Goal: Transaction & Acquisition: Purchase product/service

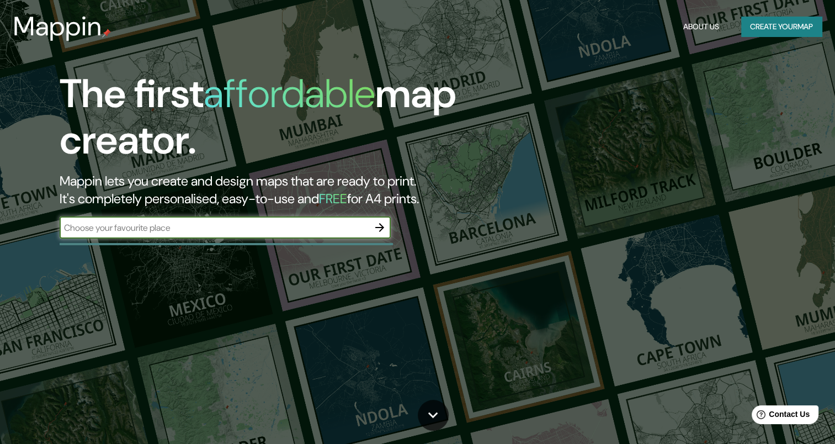
click at [168, 230] on input "text" at bounding box center [214, 227] width 309 height 13
type input "c"
type input "l"
type input "[GEOGRAPHIC_DATA]"
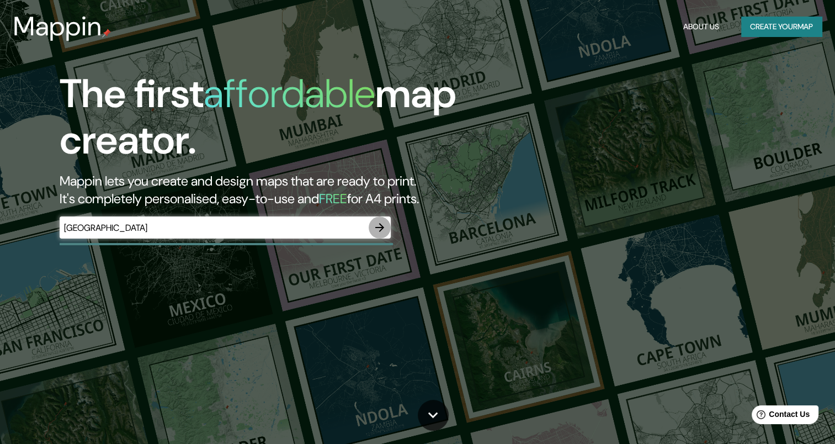
click at [386, 224] on icon "button" at bounding box center [379, 227] width 13 height 13
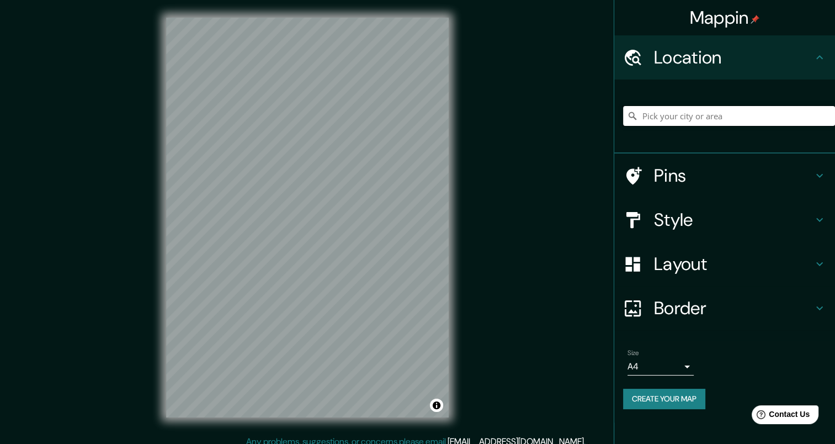
click at [684, 123] on input "Pick your city or area" at bounding box center [729, 116] width 212 height 20
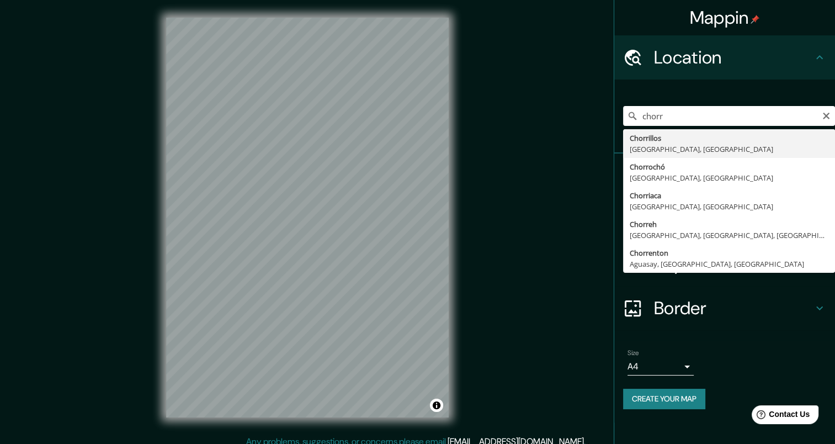
type input "Chorrillos, [GEOGRAPHIC_DATA], [GEOGRAPHIC_DATA]"
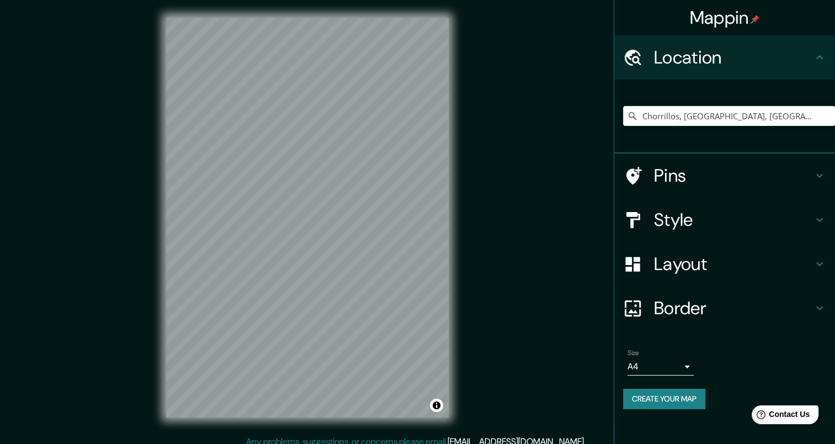
click at [704, 205] on div "Style" at bounding box center [724, 220] width 221 height 44
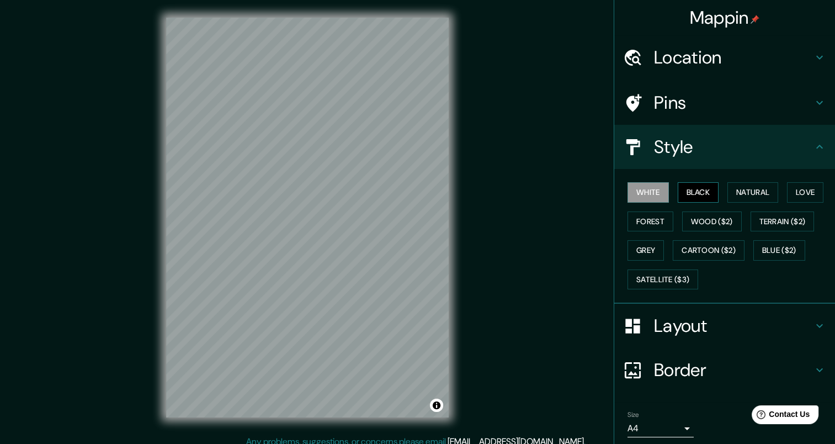
click at [693, 199] on button "Black" at bounding box center [698, 192] width 41 height 20
click at [748, 189] on button "Natural" at bounding box center [752, 192] width 51 height 20
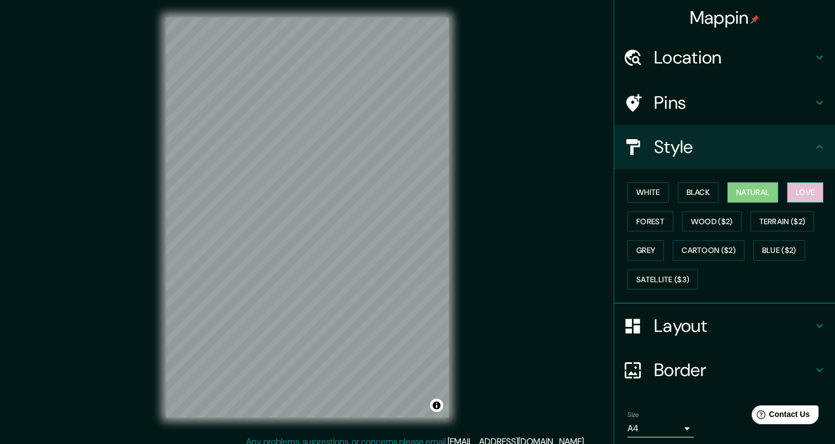
click at [797, 191] on button "Love" at bounding box center [805, 192] width 36 height 20
click at [773, 211] on button "Terrain ($2)" at bounding box center [783, 221] width 64 height 20
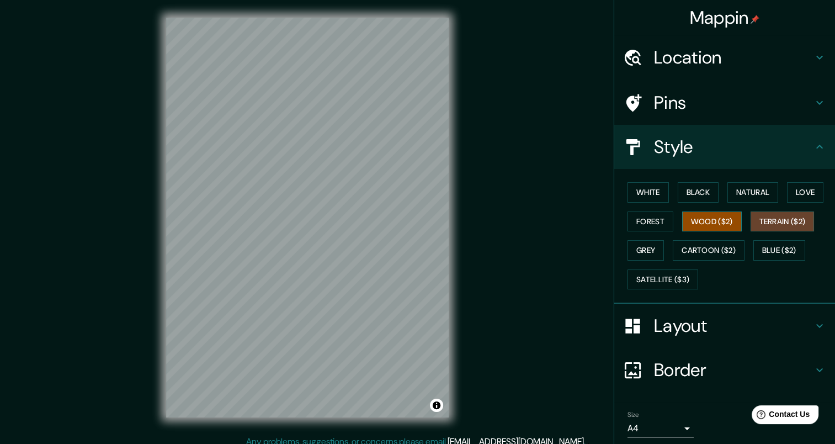
click at [731, 223] on button "Wood ($2)" at bounding box center [712, 221] width 60 height 20
click at [647, 224] on button "Forest" at bounding box center [650, 221] width 46 height 20
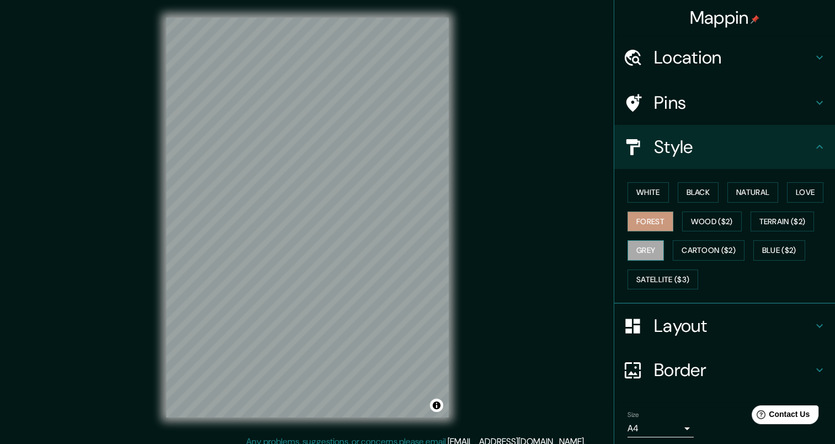
click at [640, 246] on button "Grey" at bounding box center [645, 250] width 36 height 20
click at [687, 249] on button "Cartoon ($2)" at bounding box center [709, 250] width 72 height 20
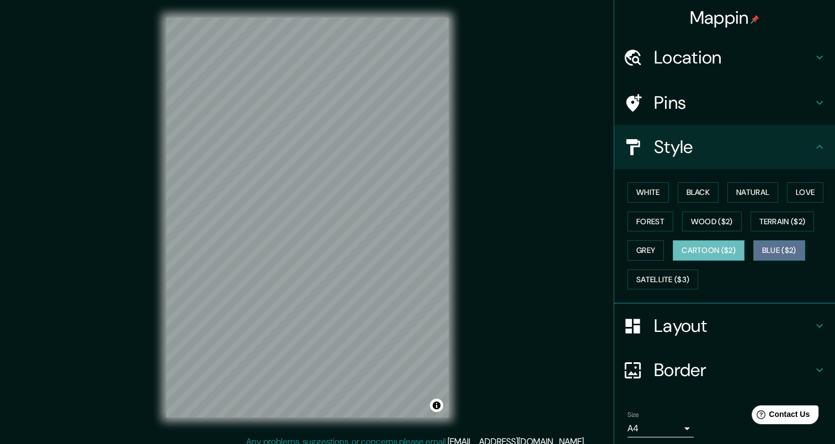
click at [753, 249] on button "Blue ($2)" at bounding box center [779, 250] width 52 height 20
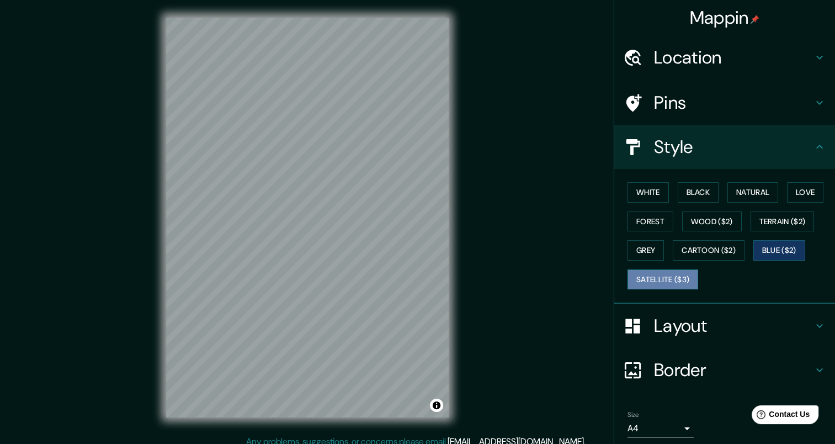
click at [639, 280] on button "Satellite ($3)" at bounding box center [662, 279] width 71 height 20
click at [790, 187] on button "Love" at bounding box center [805, 192] width 36 height 20
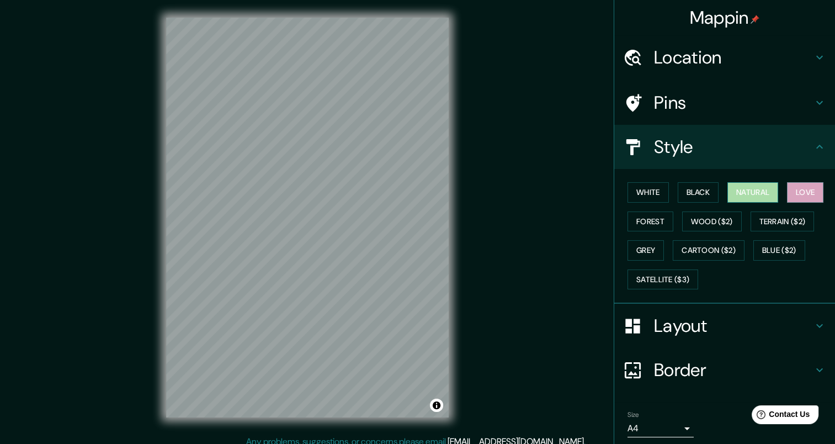
click at [760, 187] on button "Natural" at bounding box center [752, 192] width 51 height 20
click at [656, 325] on h4 "Layout" at bounding box center [733, 326] width 159 height 22
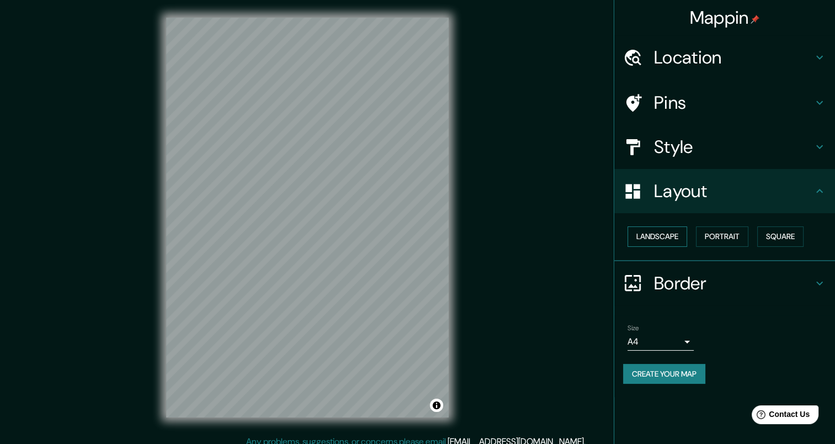
click at [663, 236] on button "Landscape" at bounding box center [657, 236] width 60 height 20
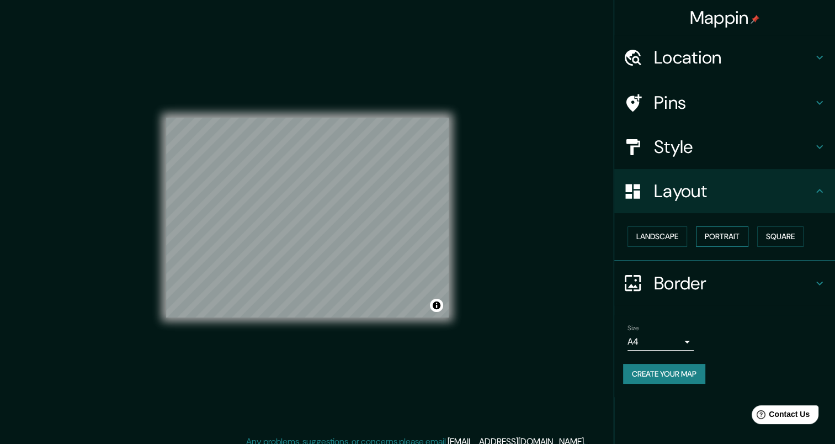
click at [707, 238] on button "Portrait" at bounding box center [722, 236] width 52 height 20
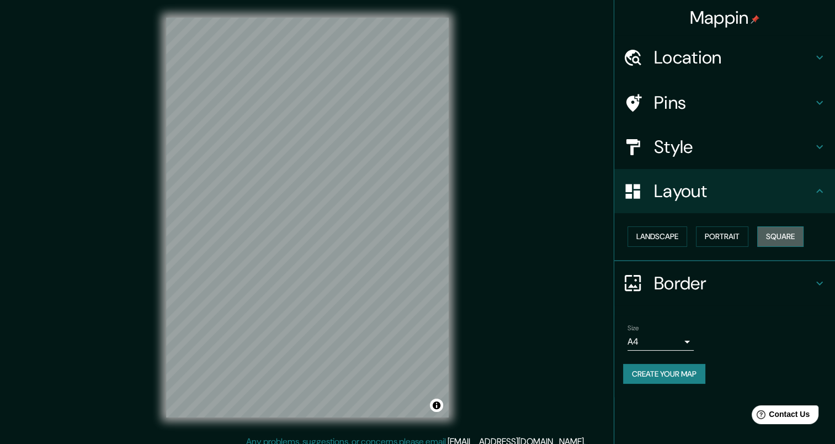
click at [770, 238] on button "Square" at bounding box center [780, 236] width 46 height 20
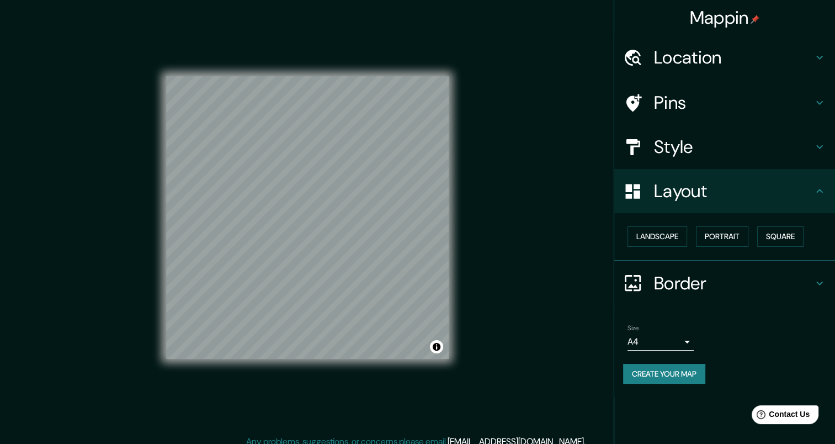
click at [713, 190] on h4 "Layout" at bounding box center [733, 191] width 159 height 22
click at [694, 148] on h4 "Style" at bounding box center [733, 147] width 159 height 22
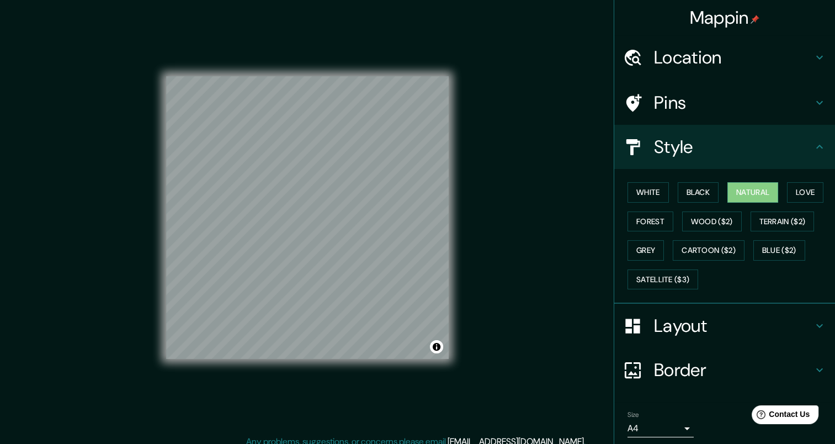
click at [674, 350] on div "Border" at bounding box center [724, 370] width 221 height 44
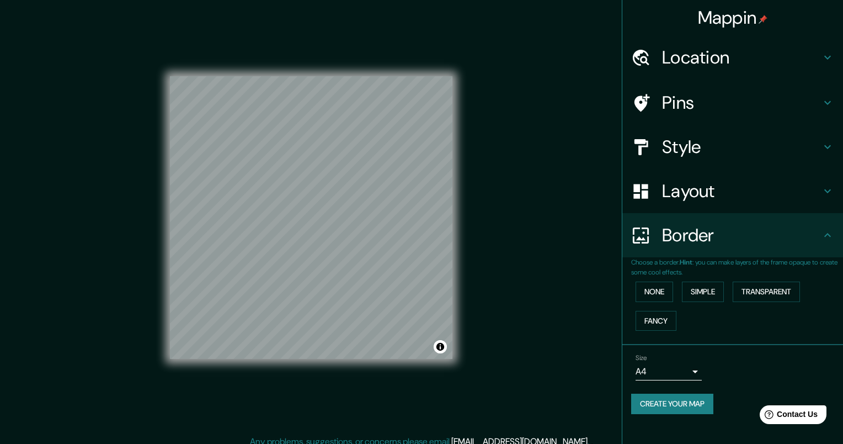
click at [667, 366] on body "Mappin Location Chorrillos, Lima Province, Peru Pins Style Layout Border Choose…" at bounding box center [421, 222] width 843 height 444
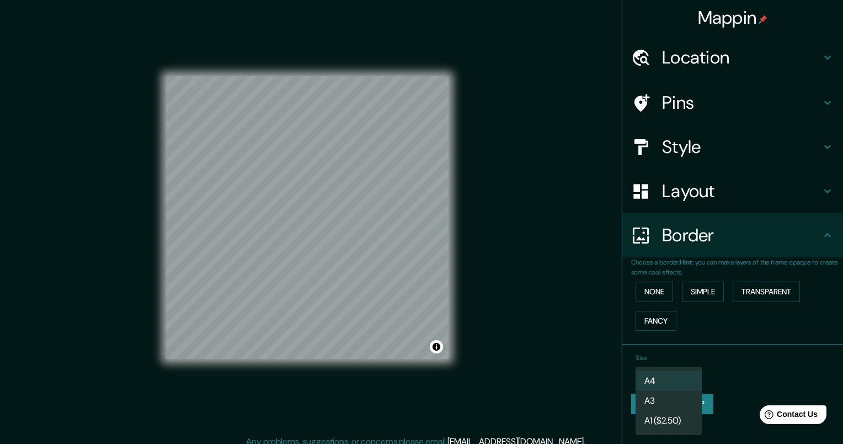
click at [658, 408] on li "A3" at bounding box center [669, 401] width 66 height 20
type input "a4"
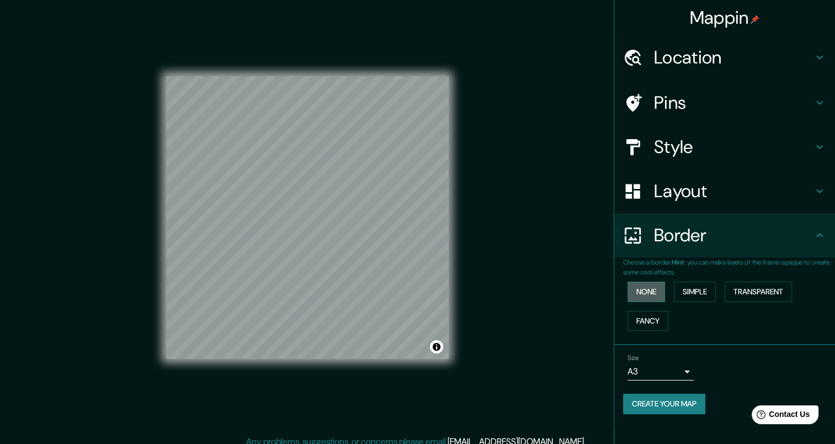
click at [659, 287] on button "None" at bounding box center [646, 291] width 38 height 20
drag, startPoint x: 654, startPoint y: 316, endPoint x: 671, endPoint y: 310, distance: 17.5
click at [655, 316] on button "Fancy" at bounding box center [647, 321] width 41 height 20
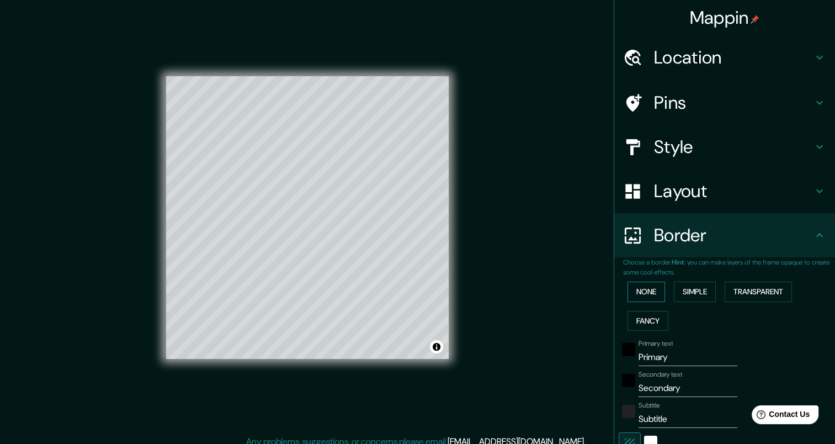
click at [651, 301] on button "None" at bounding box center [646, 291] width 38 height 20
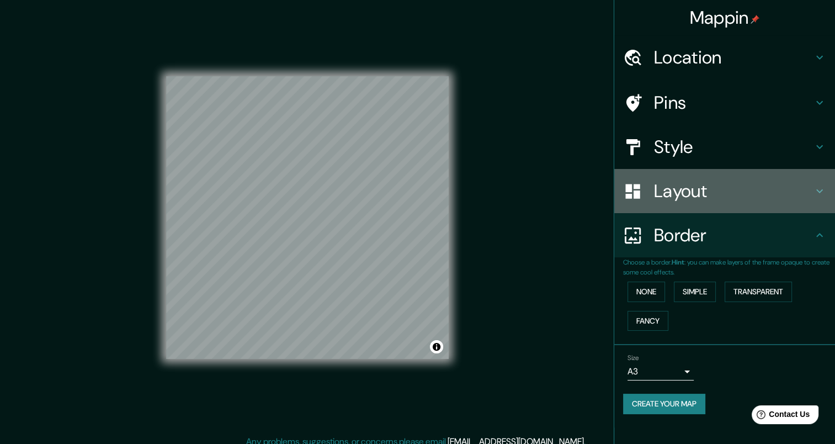
click at [663, 191] on h4 "Layout" at bounding box center [733, 191] width 159 height 22
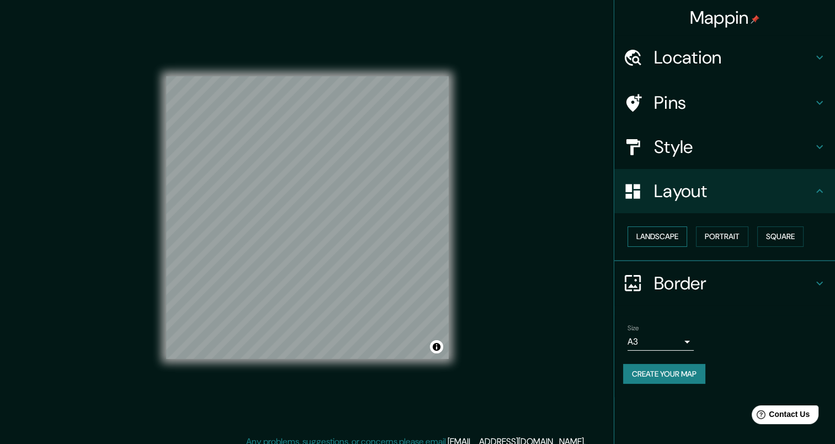
click at [653, 236] on button "Landscape" at bounding box center [657, 236] width 60 height 20
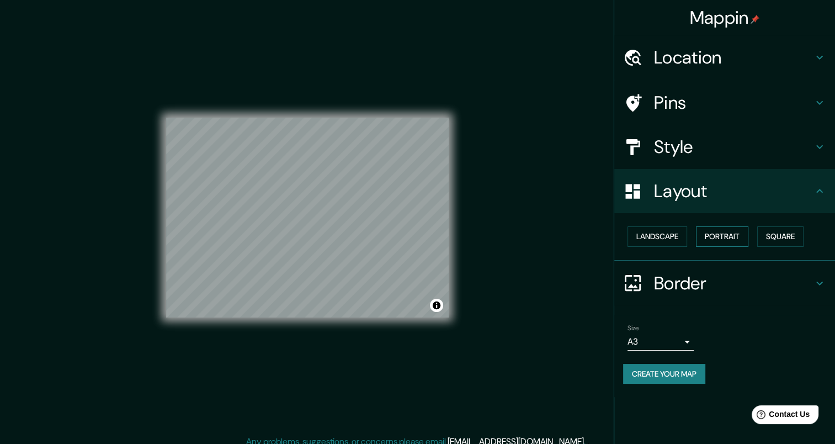
click at [706, 232] on button "Portrait" at bounding box center [722, 236] width 52 height 20
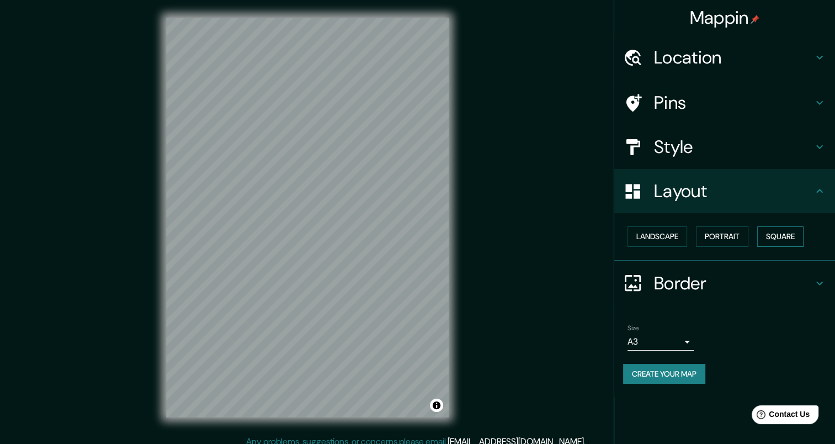
click at [768, 231] on button "Square" at bounding box center [780, 236] width 46 height 20
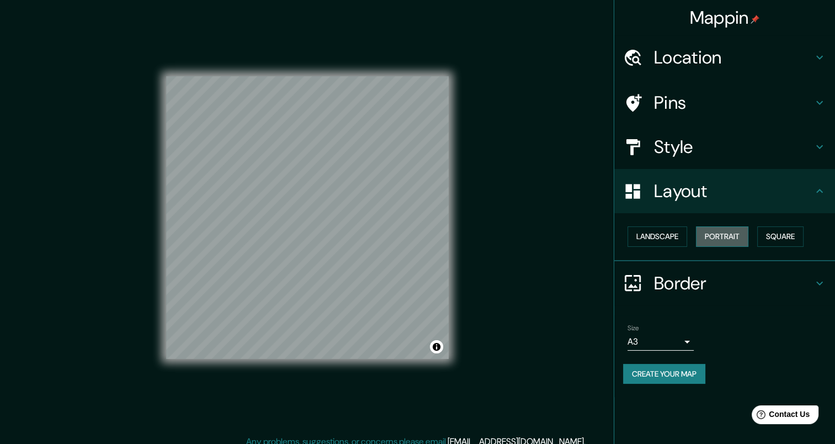
click at [726, 238] on button "Portrait" at bounding box center [722, 236] width 52 height 20
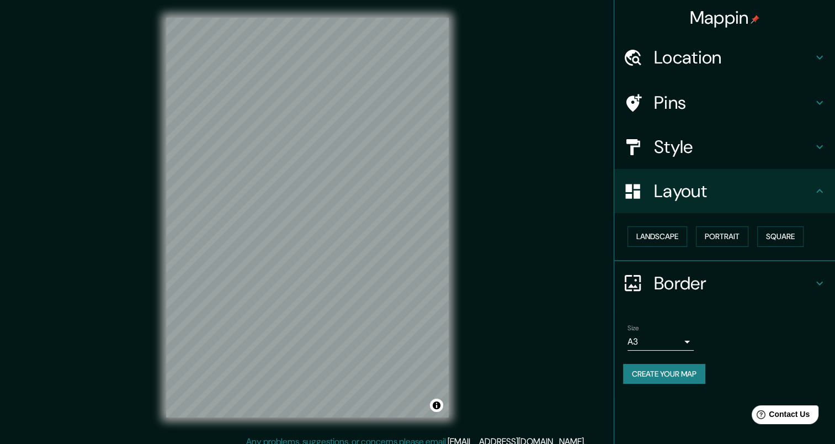
click at [663, 163] on div "Style" at bounding box center [724, 147] width 221 height 44
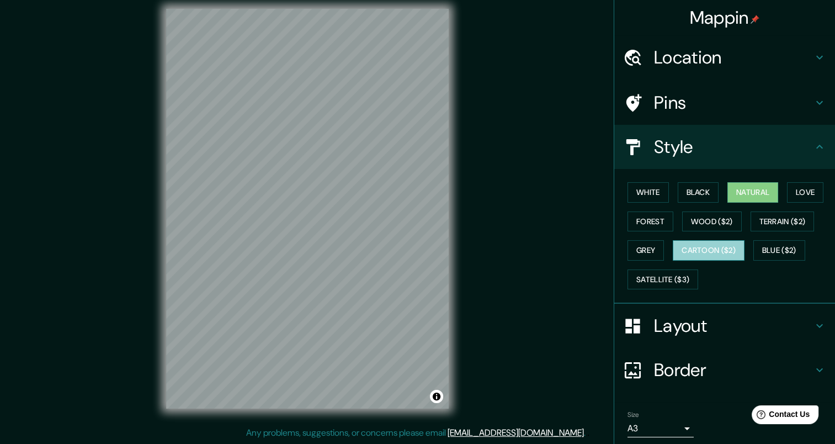
click at [699, 242] on button "Cartoon ($2)" at bounding box center [709, 250] width 72 height 20
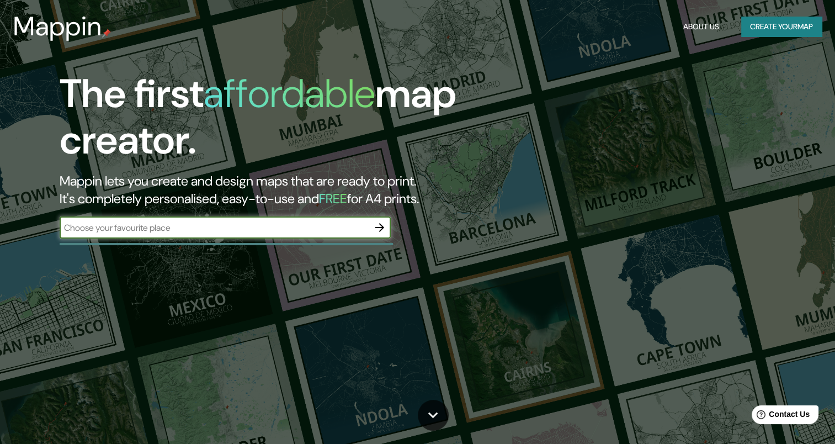
click at [260, 227] on input "text" at bounding box center [214, 227] width 309 height 13
type input "[GEOGRAPHIC_DATA]"
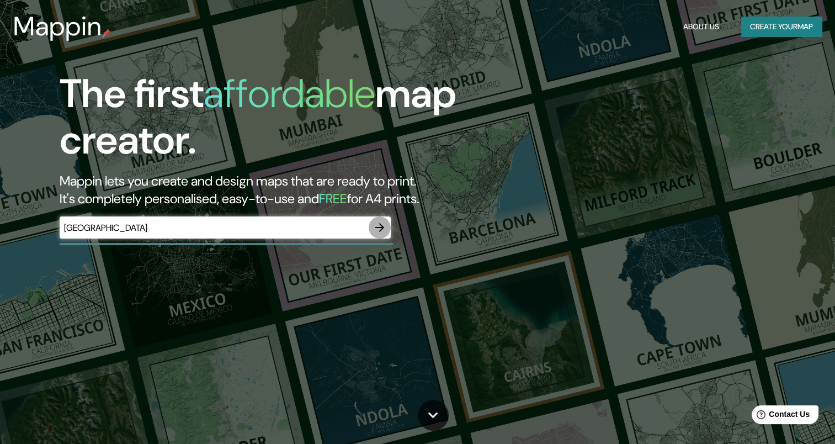
click at [379, 219] on button "button" at bounding box center [380, 227] width 22 height 22
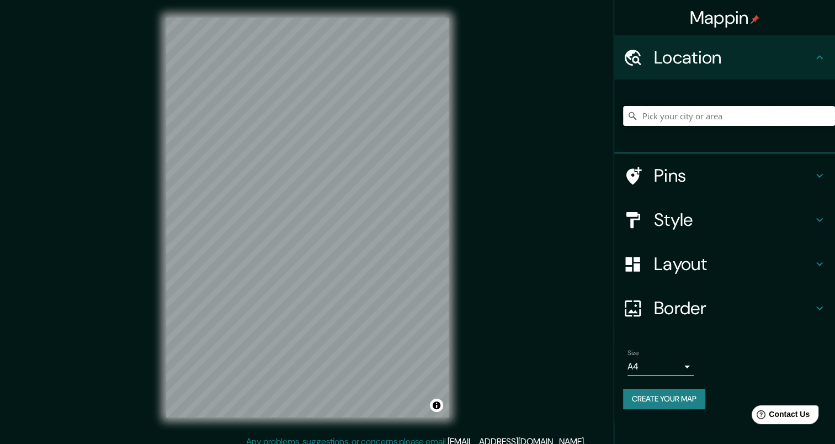
click at [748, 115] on input "Pick your city or area" at bounding box center [729, 116] width 212 height 20
type input "Chorrillos, [GEOGRAPHIC_DATA], [GEOGRAPHIC_DATA]"
click at [164, 120] on div "© Mapbox © OpenStreetMap Improve this map" at bounding box center [307, 217] width 318 height 435
click at [646, 232] on div "Style" at bounding box center [724, 220] width 221 height 44
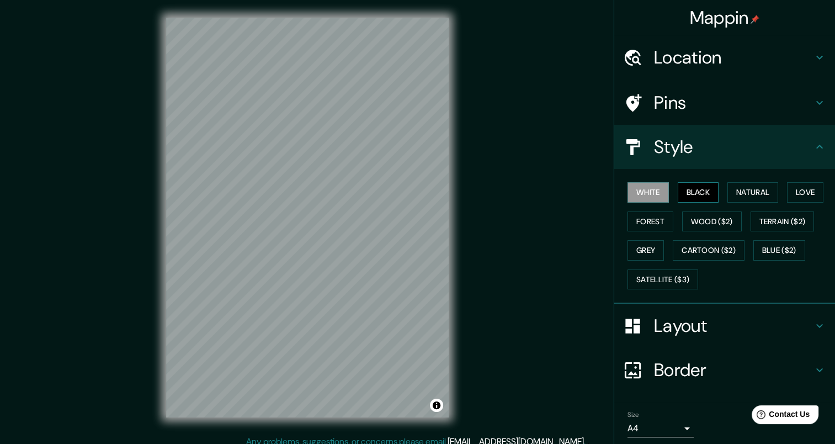
click at [695, 188] on button "Black" at bounding box center [698, 192] width 41 height 20
click at [735, 194] on button "Natural" at bounding box center [752, 192] width 51 height 20
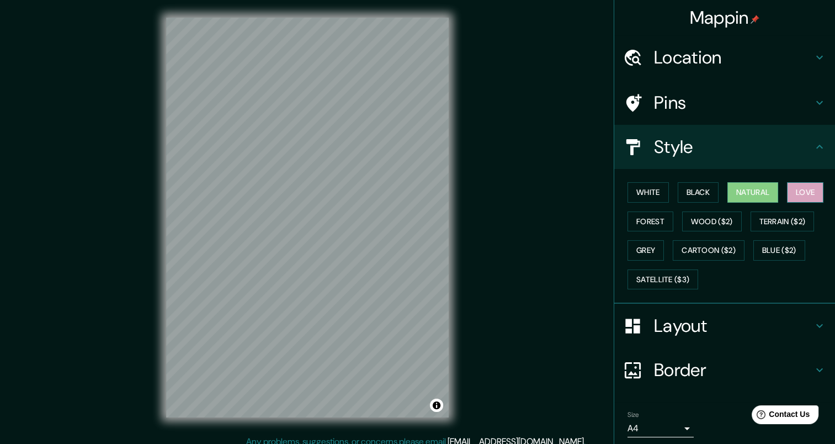
click at [787, 194] on button "Love" at bounding box center [805, 192] width 36 height 20
click at [650, 215] on button "Forest" at bounding box center [650, 221] width 46 height 20
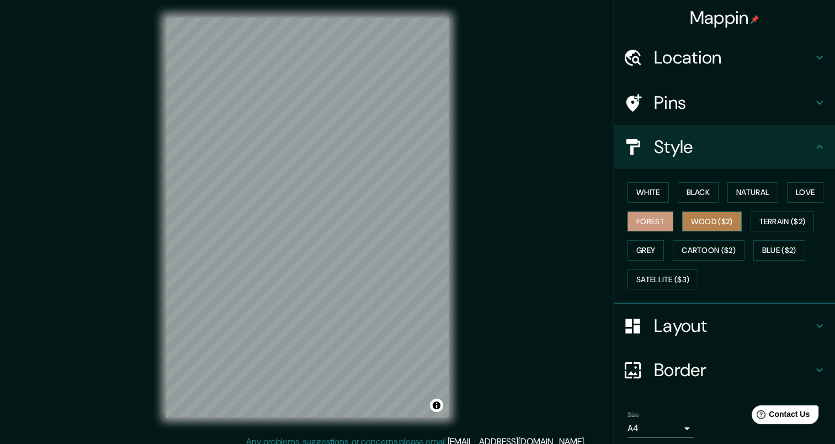
click at [705, 222] on button "Wood ($2)" at bounding box center [712, 221] width 60 height 20
click at [778, 222] on button "Terrain ($2)" at bounding box center [783, 221] width 64 height 20
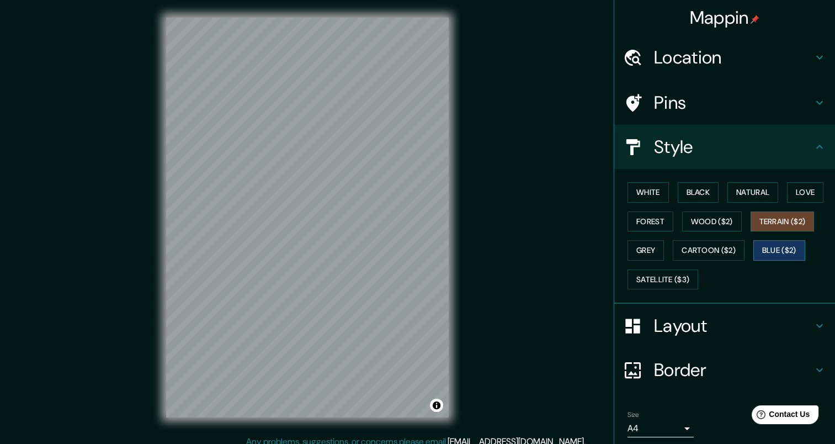
click at [765, 251] on button "Blue ($2)" at bounding box center [779, 250] width 52 height 20
click at [733, 254] on button "Cartoon ($2)" at bounding box center [709, 250] width 72 height 20
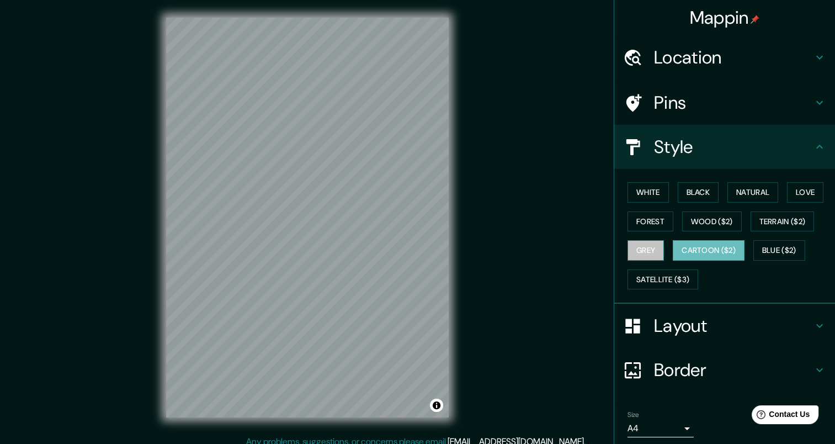
click at [646, 249] on button "Grey" at bounding box center [645, 250] width 36 height 20
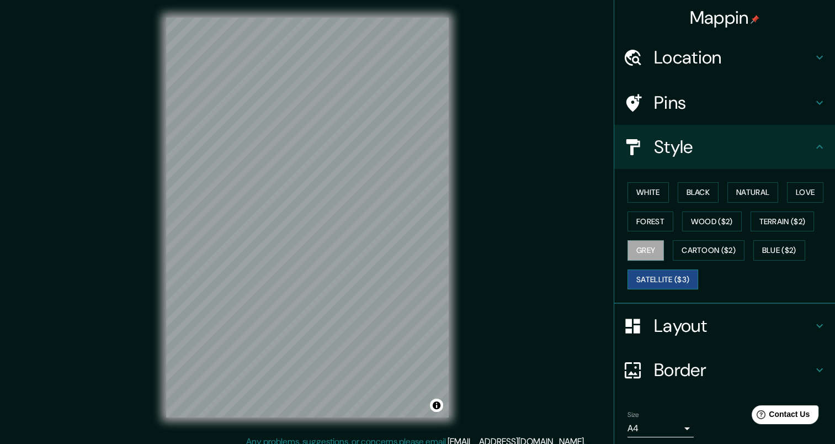
click at [655, 276] on button "Satellite ($3)" at bounding box center [662, 279] width 71 height 20
click at [646, 190] on button "White" at bounding box center [647, 192] width 41 height 20
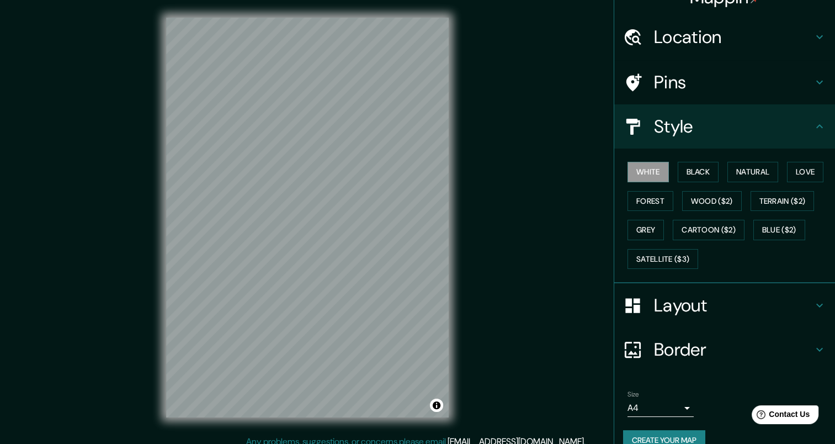
scroll to position [38, 0]
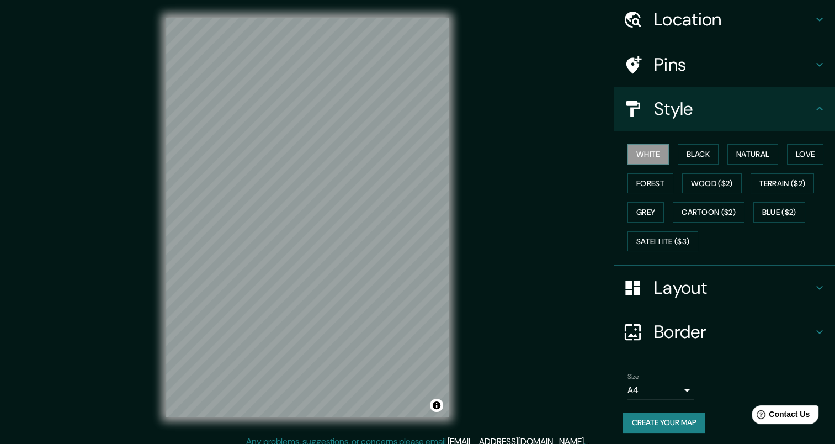
click at [675, 386] on body "Mappin Location [GEOGRAPHIC_DATA], [GEOGRAPHIC_DATA], [GEOGRAPHIC_DATA] [GEOGRA…" at bounding box center [417, 222] width 835 height 444
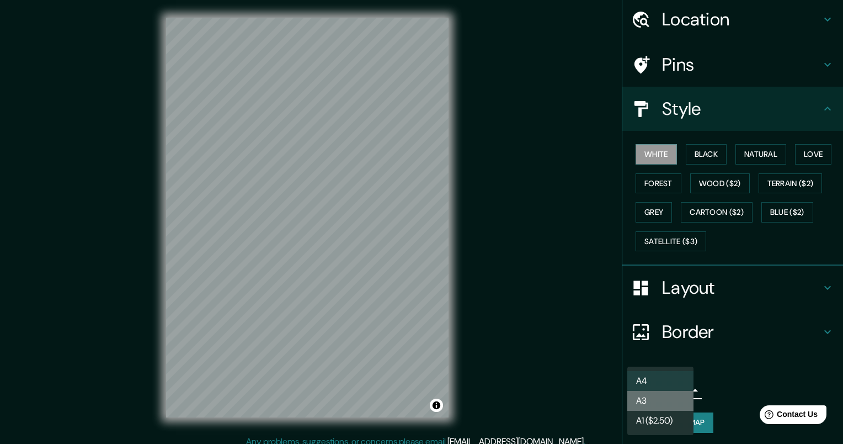
click at [669, 394] on li "A3" at bounding box center [660, 401] width 66 height 20
type input "a4"
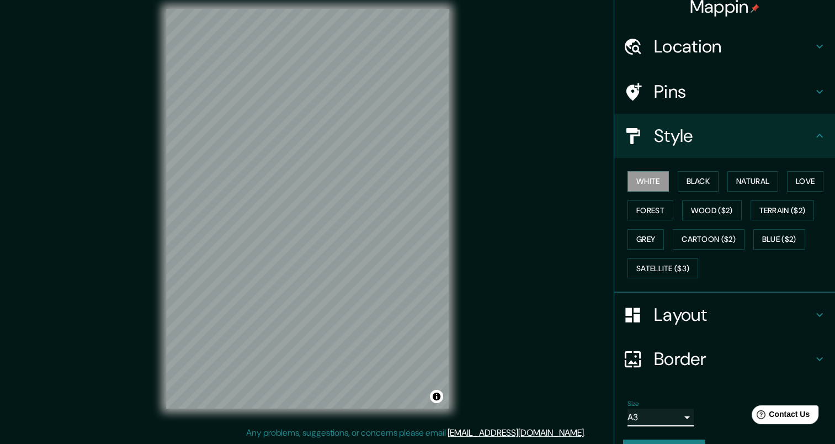
scroll to position [0, 0]
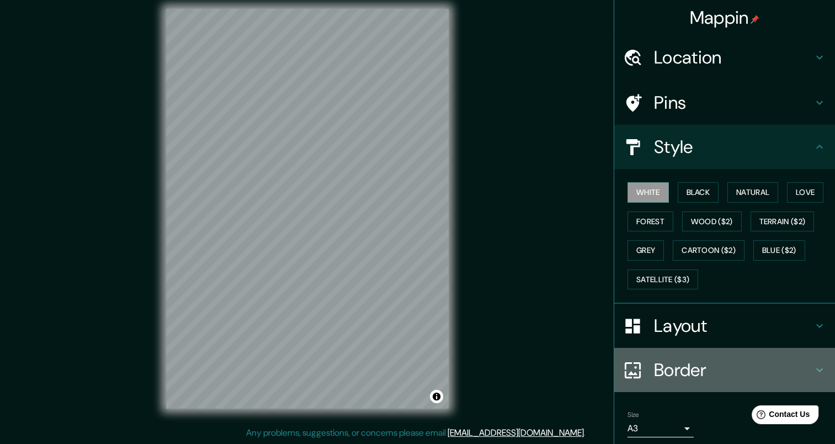
click at [717, 360] on h4 "Border" at bounding box center [733, 370] width 159 height 22
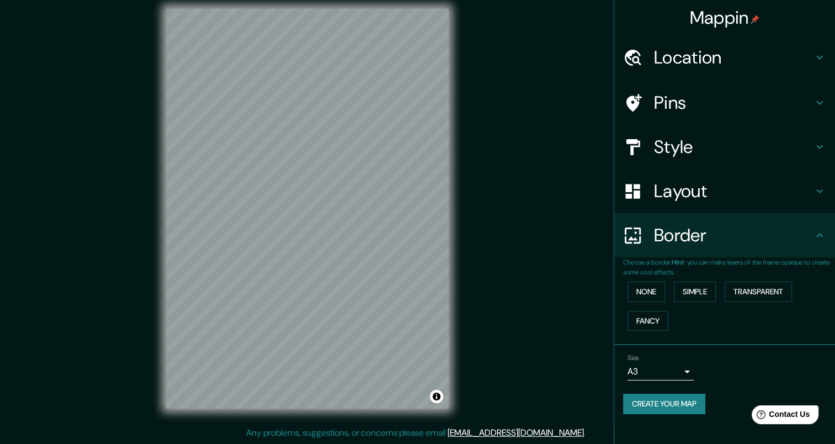
click at [722, 182] on h4 "Layout" at bounding box center [733, 191] width 159 height 22
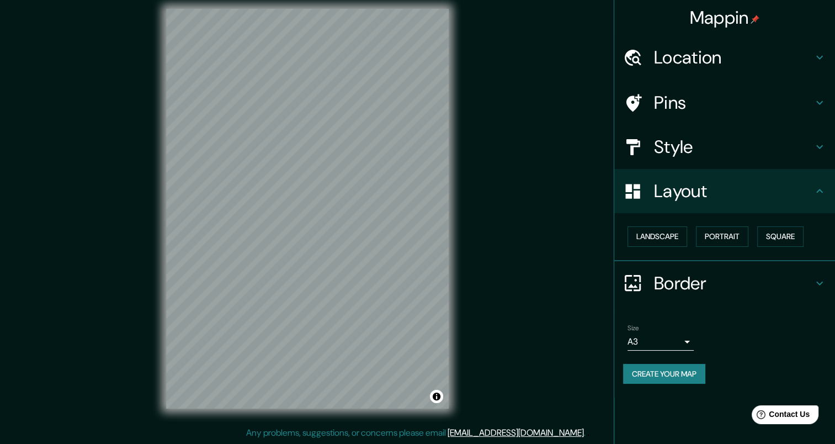
click at [740, 279] on h4 "Border" at bounding box center [733, 283] width 159 height 22
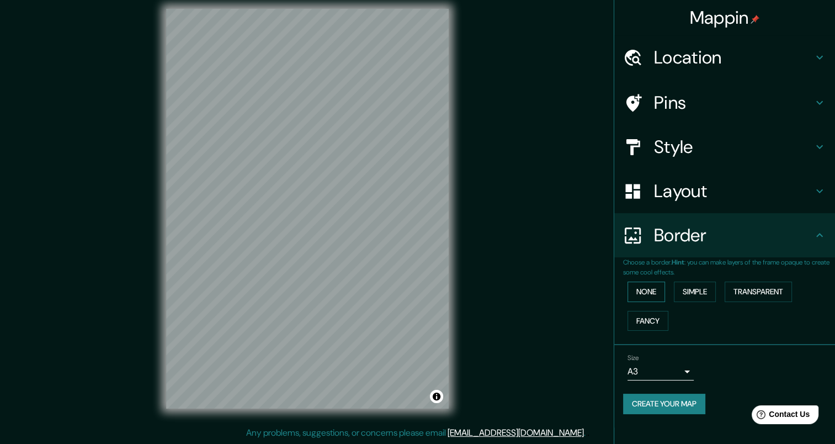
click at [653, 288] on button "None" at bounding box center [646, 291] width 38 height 20
click at [697, 294] on button "Simple" at bounding box center [695, 291] width 42 height 20
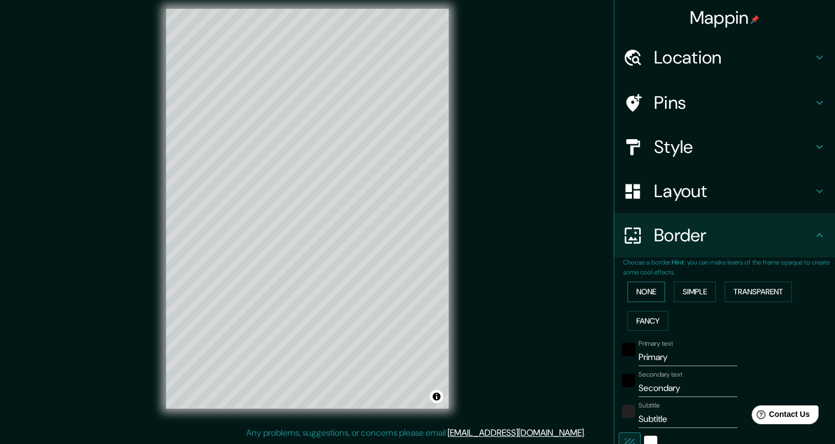
click at [633, 292] on button "None" at bounding box center [646, 291] width 38 height 20
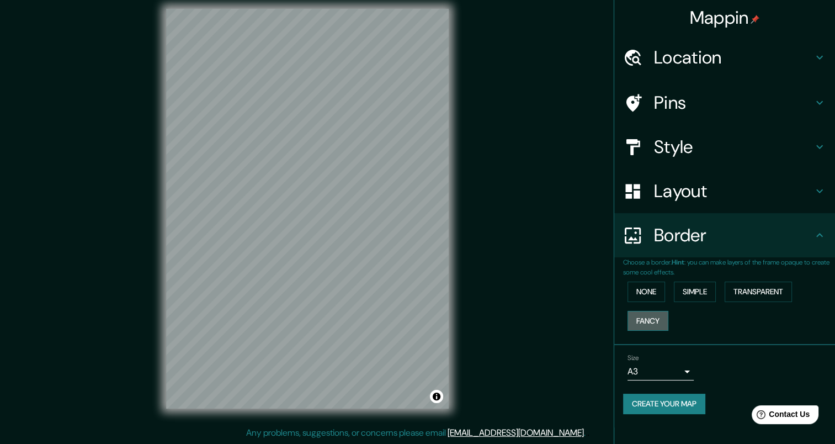
click at [654, 321] on button "Fancy" at bounding box center [647, 321] width 41 height 20
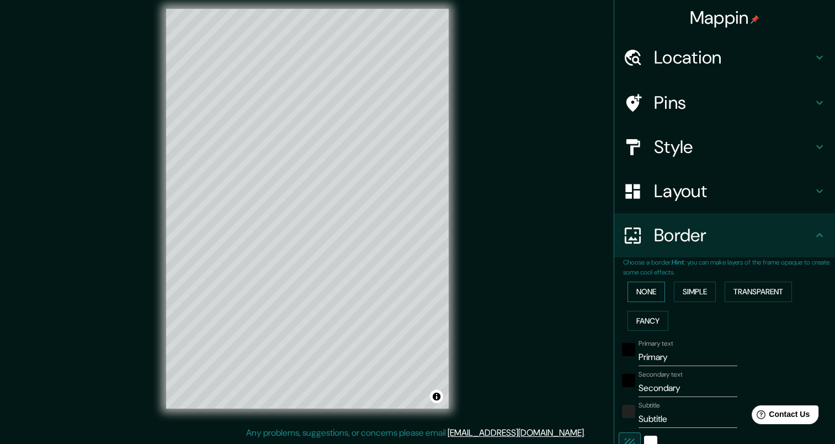
click at [640, 290] on button "None" at bounding box center [646, 291] width 38 height 20
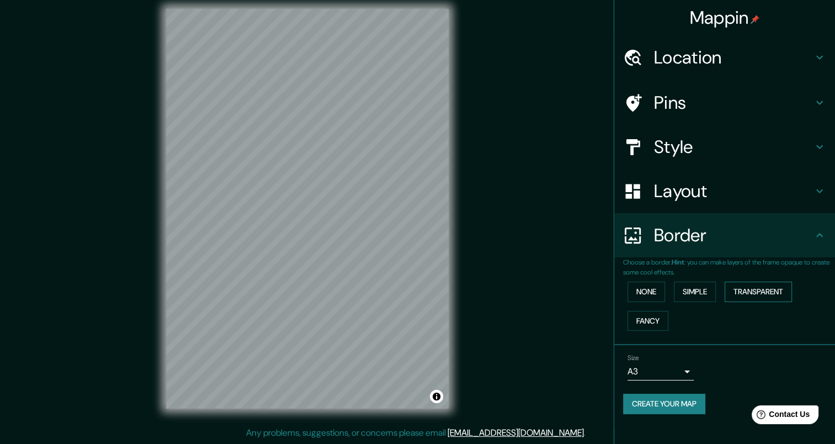
click at [773, 289] on button "Transparent" at bounding box center [758, 291] width 67 height 20
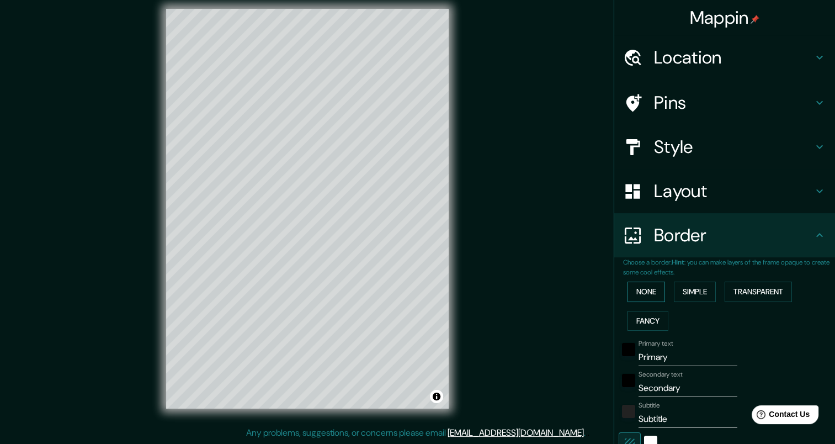
click at [641, 286] on button "None" at bounding box center [646, 291] width 38 height 20
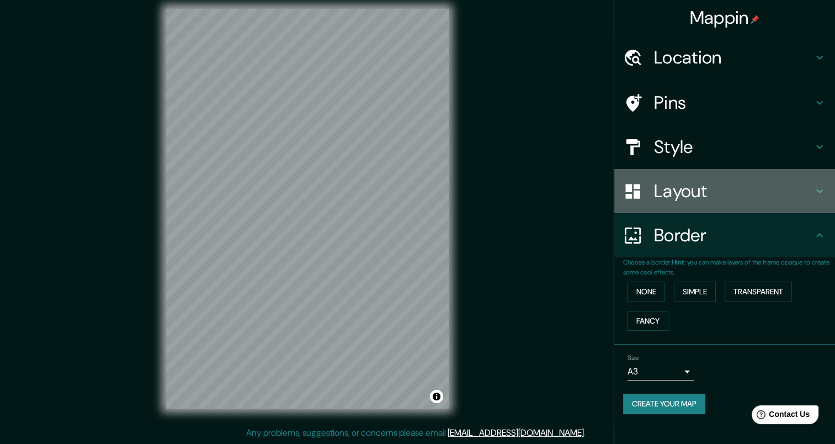
click at [690, 199] on h4 "Layout" at bounding box center [733, 191] width 159 height 22
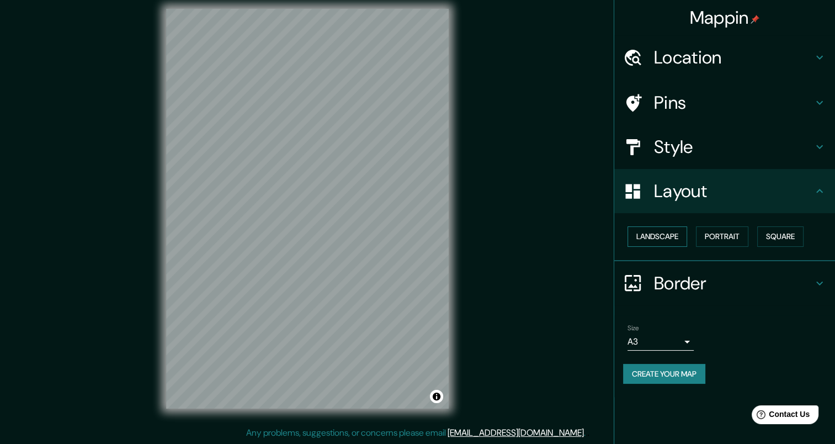
click at [669, 235] on button "Landscape" at bounding box center [657, 236] width 60 height 20
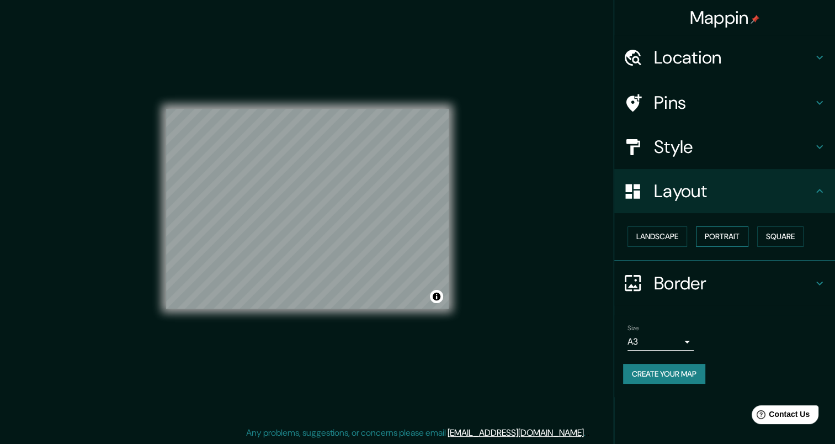
click at [715, 238] on button "Portrait" at bounding box center [722, 236] width 52 height 20
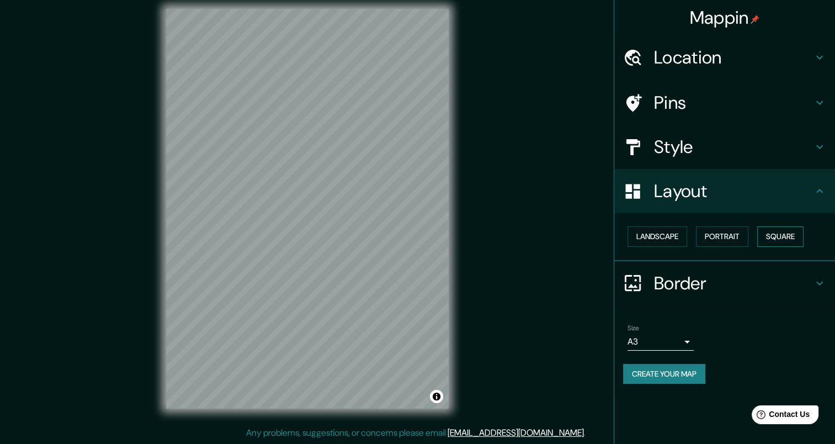
click at [775, 239] on button "Square" at bounding box center [780, 236] width 46 height 20
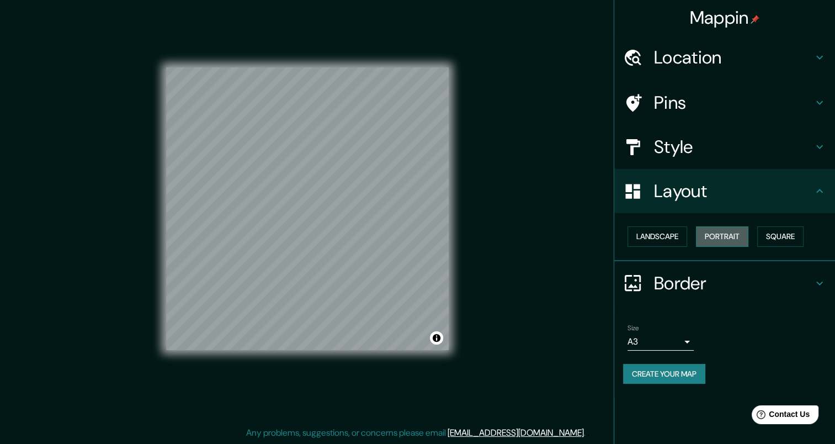
click at [740, 232] on button "Portrait" at bounding box center [722, 236] width 52 height 20
